Goal: Information Seeking & Learning: Learn about a topic

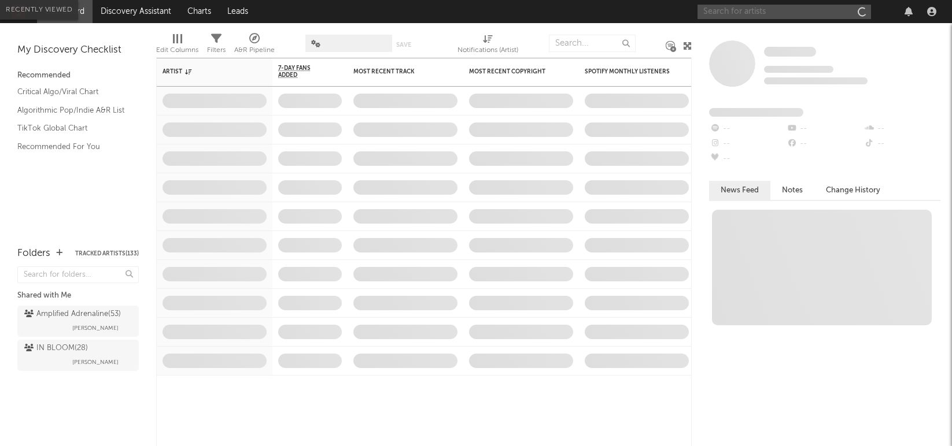
click at [774, 13] on input "text" at bounding box center [783, 12] width 173 height 14
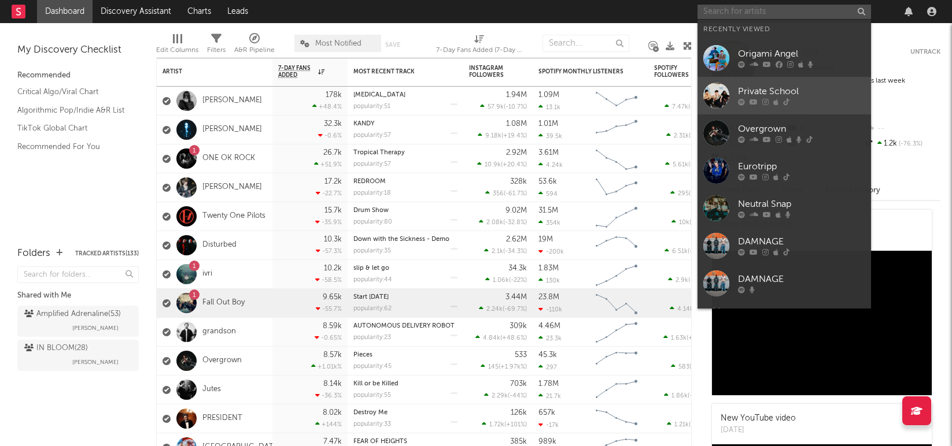
scroll to position [1, 0]
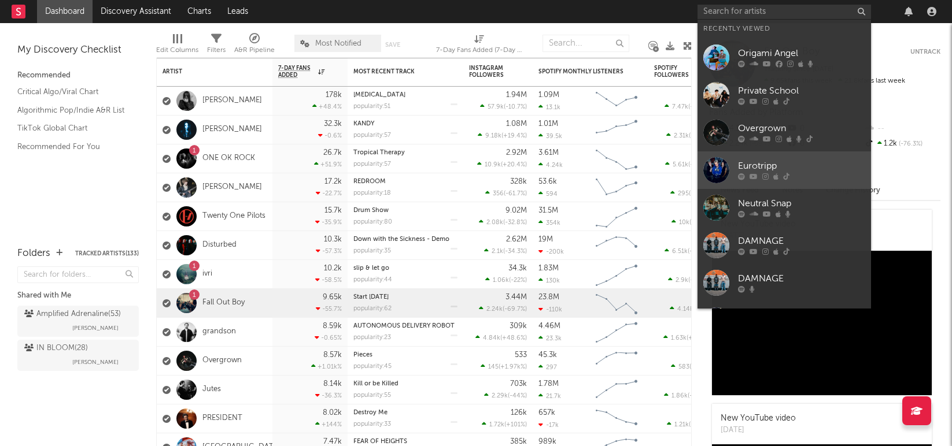
click at [765, 164] on div "Eurotripp" at bounding box center [801, 167] width 127 height 14
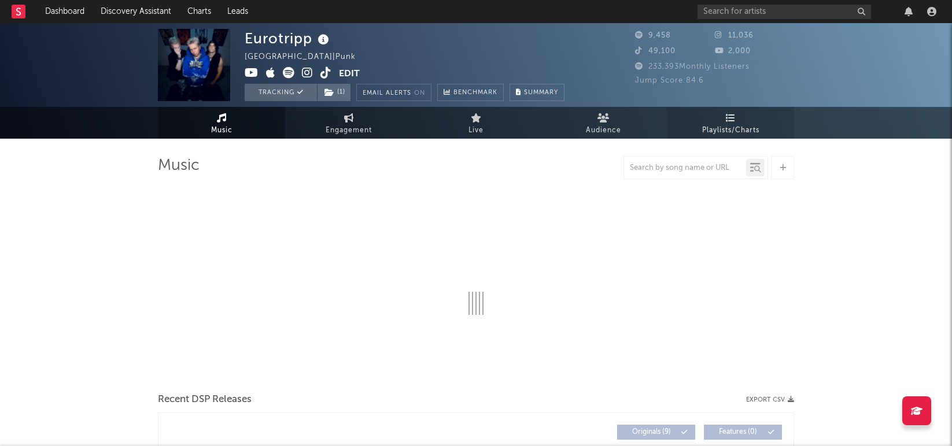
select select "1w"
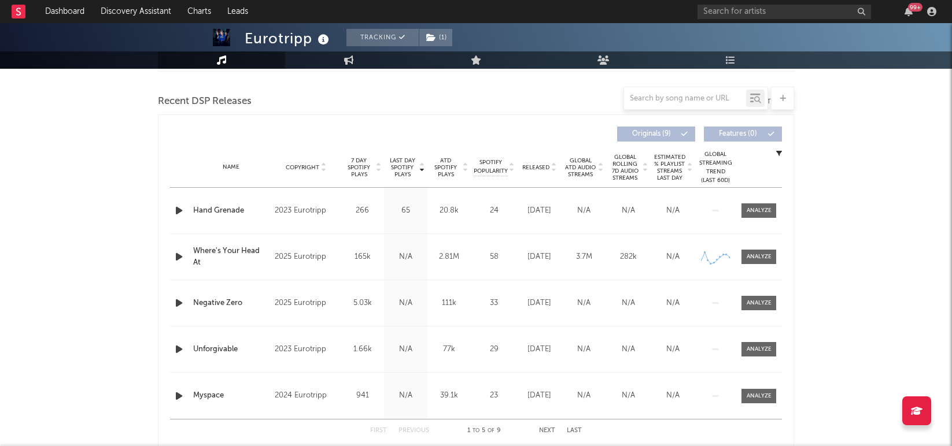
scroll to position [383, 0]
